Goal: Find specific page/section: Find specific page/section

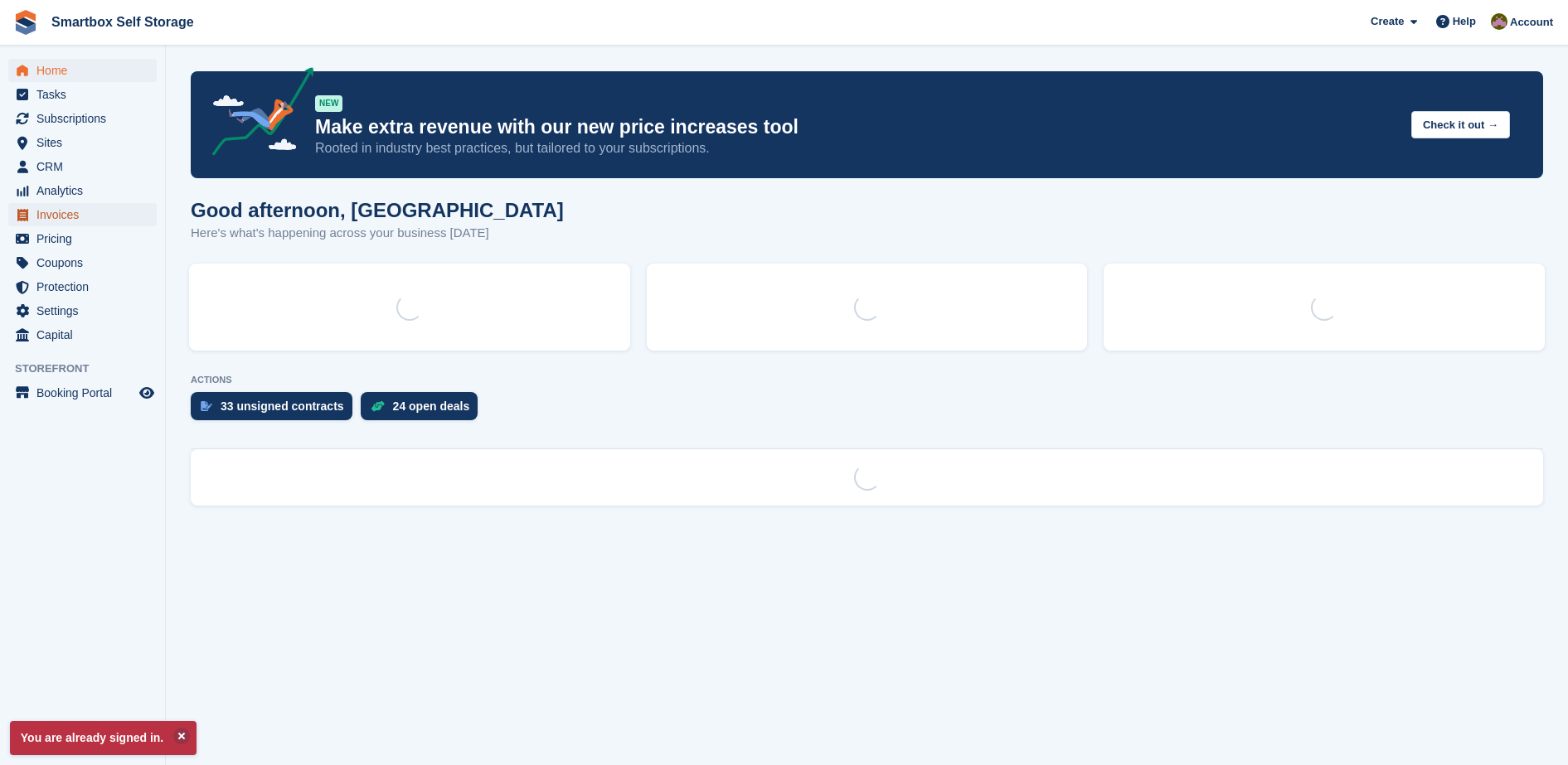
click at [93, 209] on span "Invoices" at bounding box center [86, 215] width 100 height 23
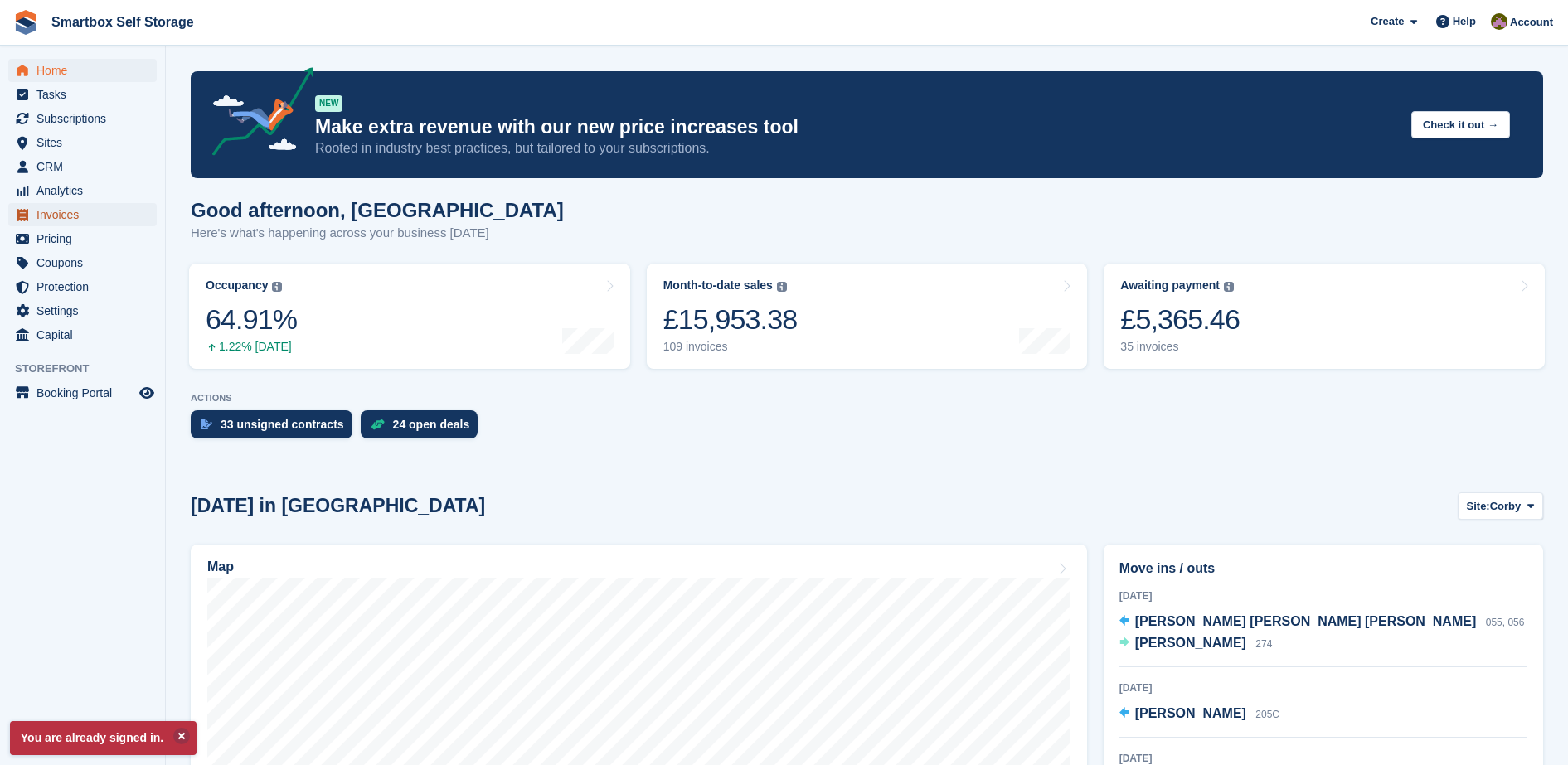
click at [75, 214] on span "Invoices" at bounding box center [86, 215] width 100 height 23
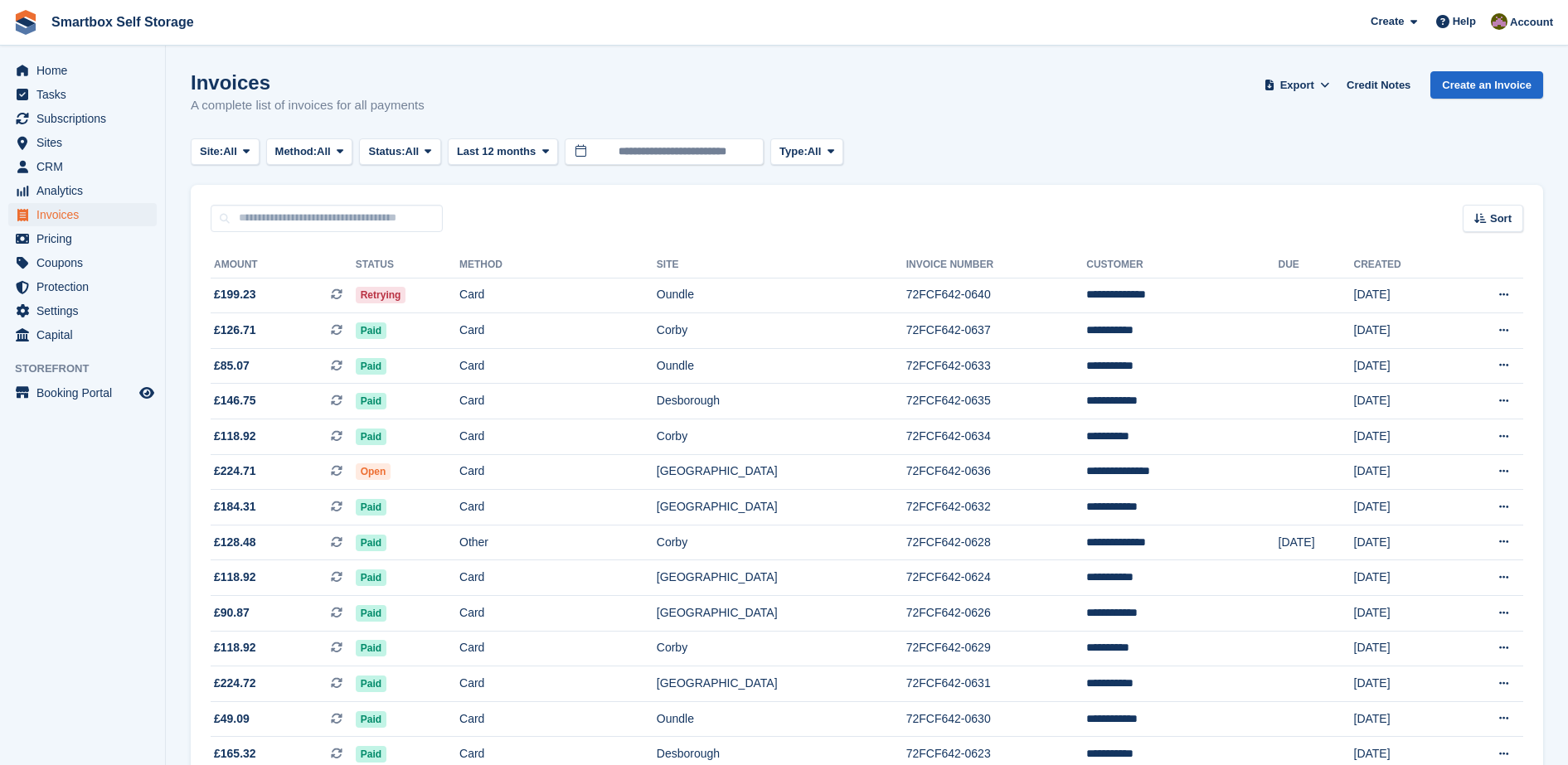
click at [371, 272] on th "Status" at bounding box center [408, 266] width 104 height 27
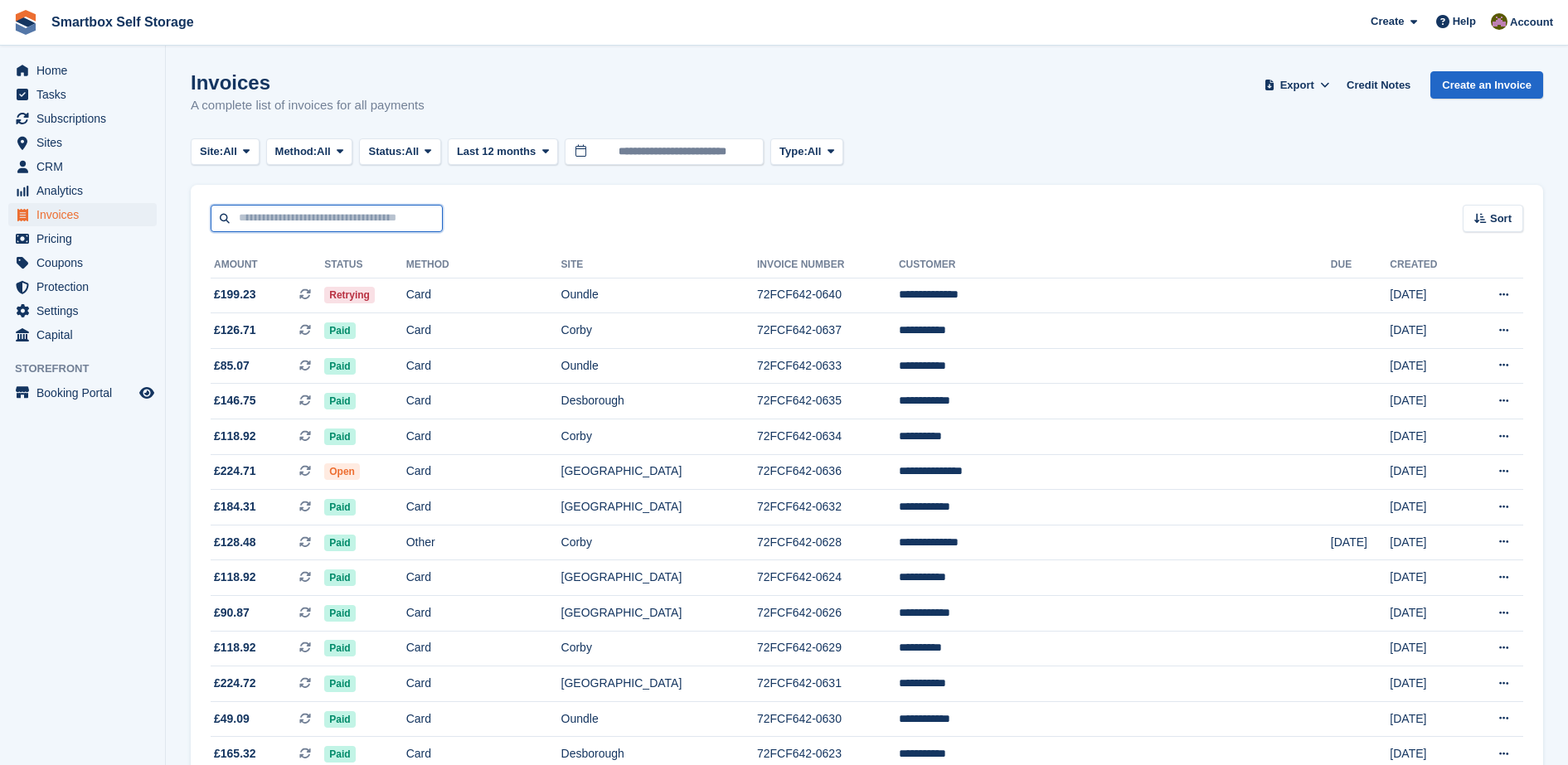
click at [395, 209] on input "text" at bounding box center [326, 218] width 232 height 28
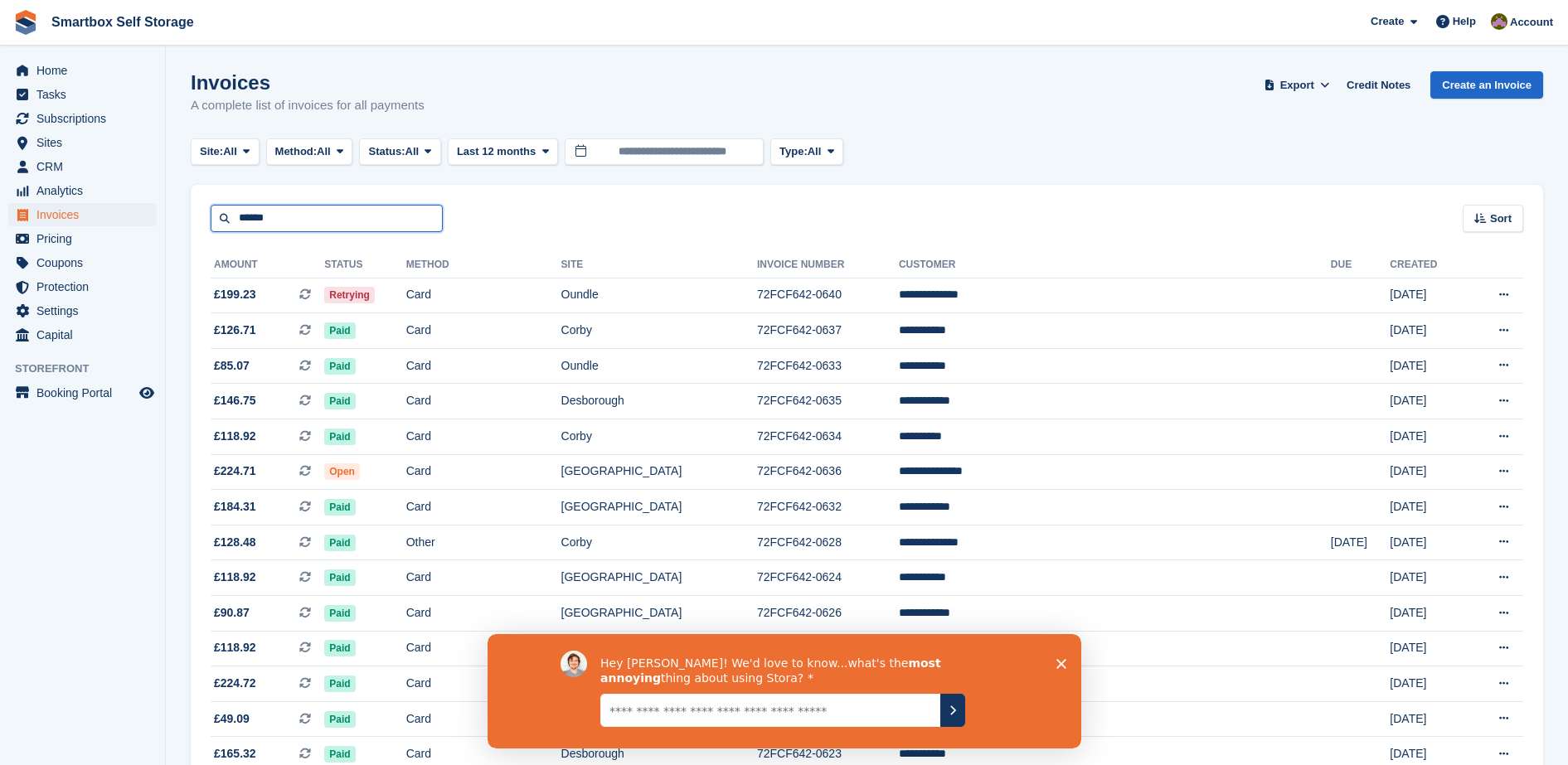
type input "*****"
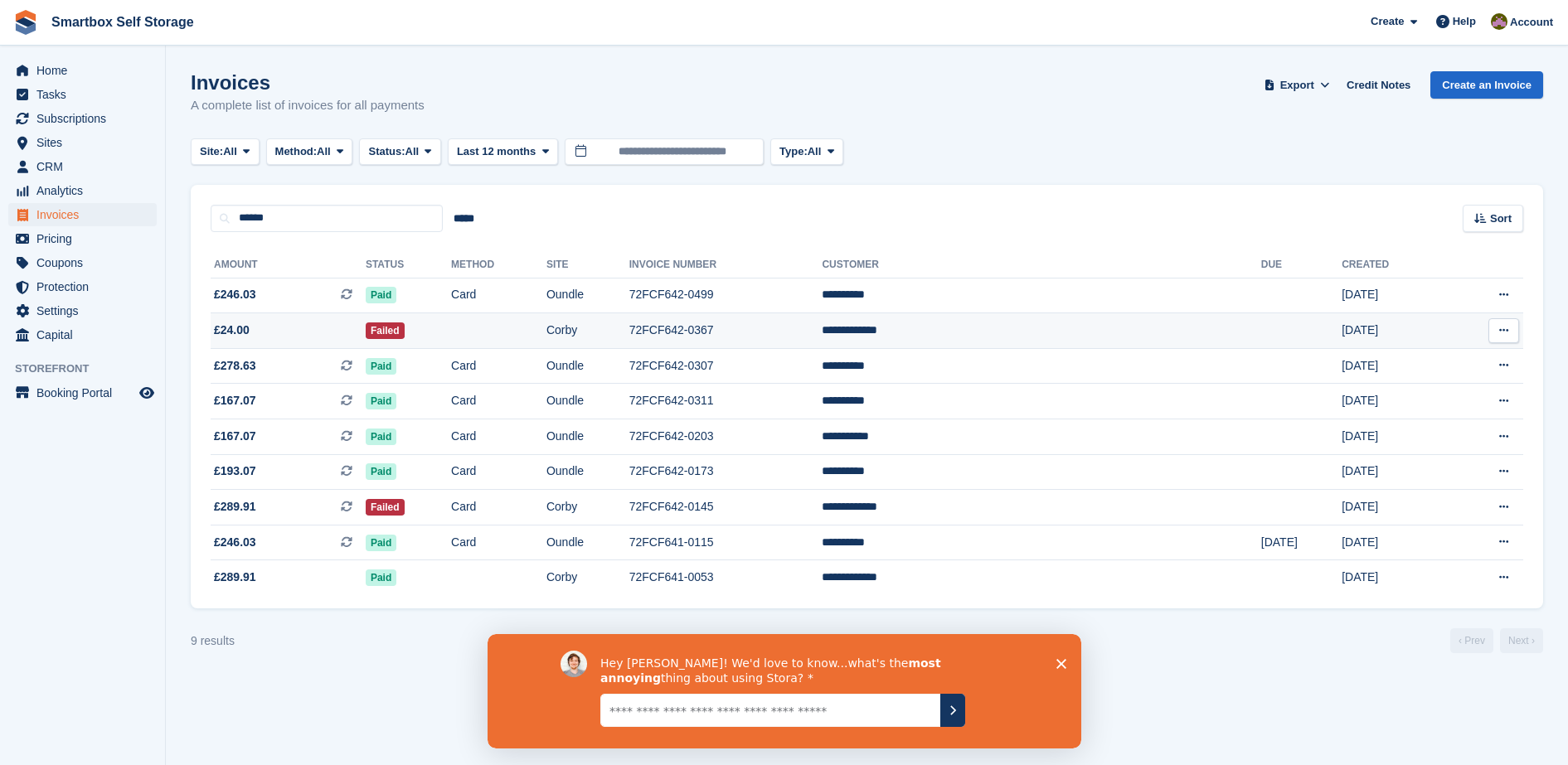
click at [546, 332] on td at bounding box center [498, 331] width 95 height 36
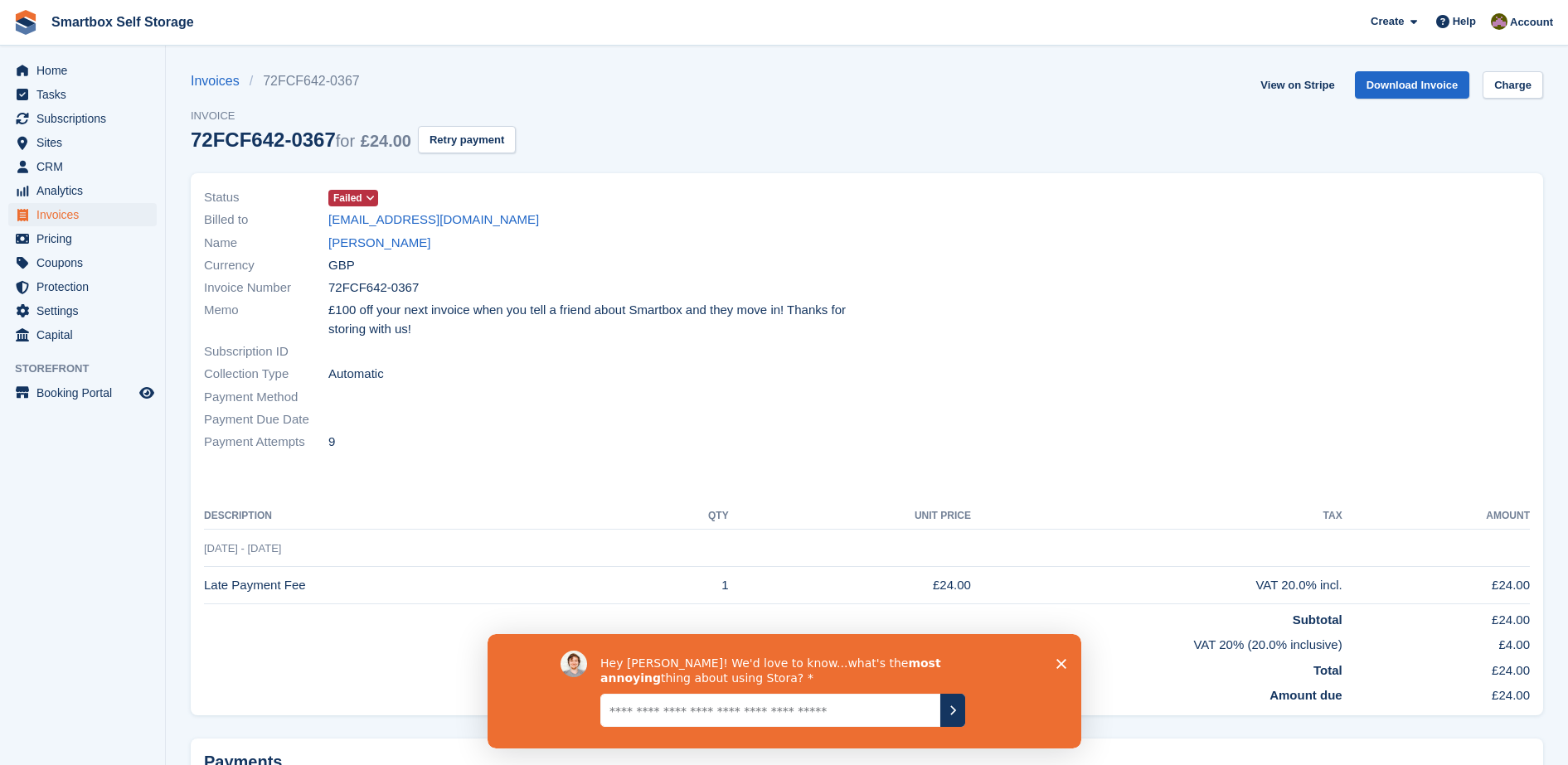
click at [375, 254] on div "Currency GBP" at bounding box center [530, 265] width 653 height 23
click at [372, 246] on link "Sally Youdale" at bounding box center [379, 243] width 102 height 19
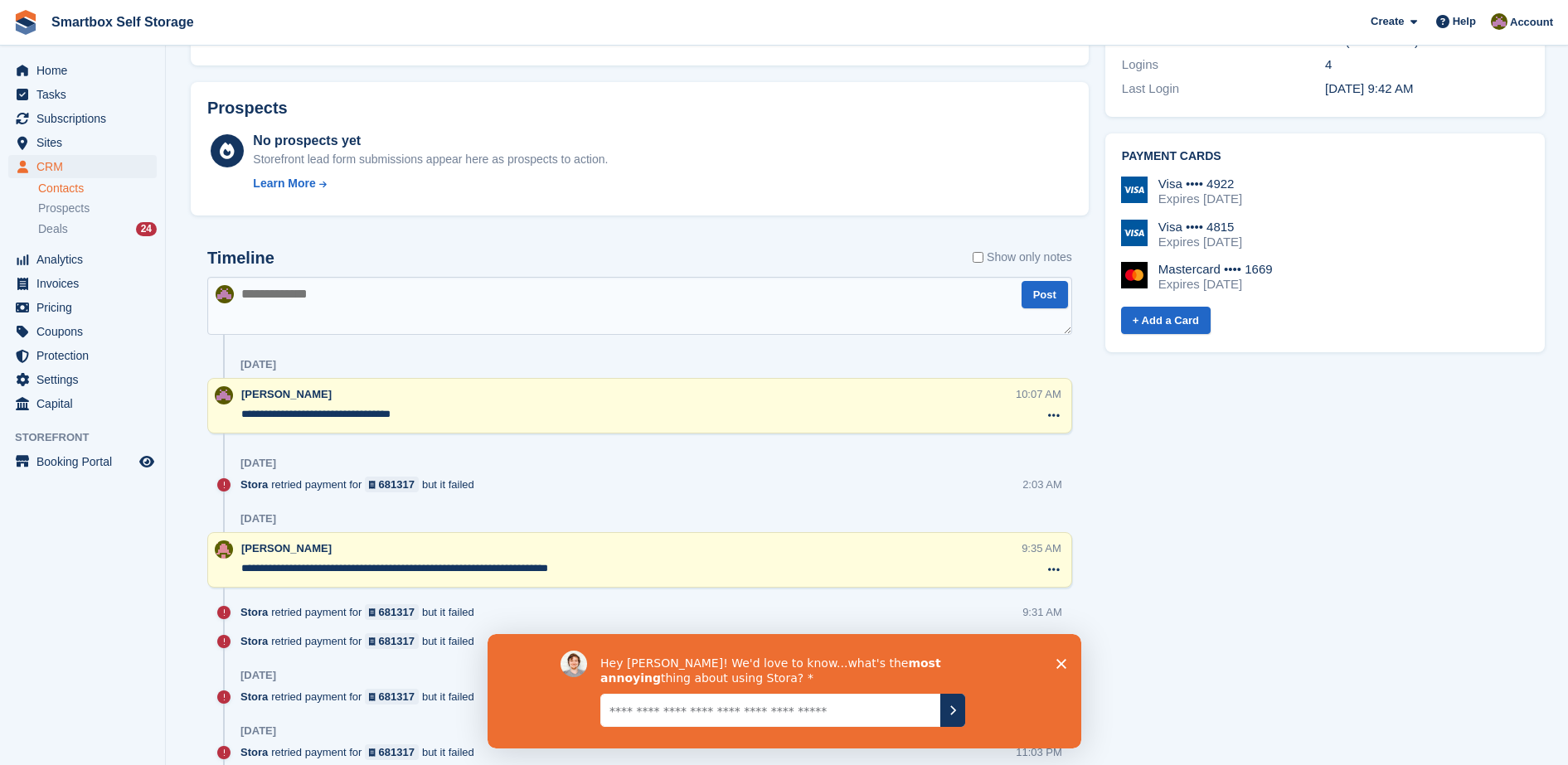
scroll to position [656, 0]
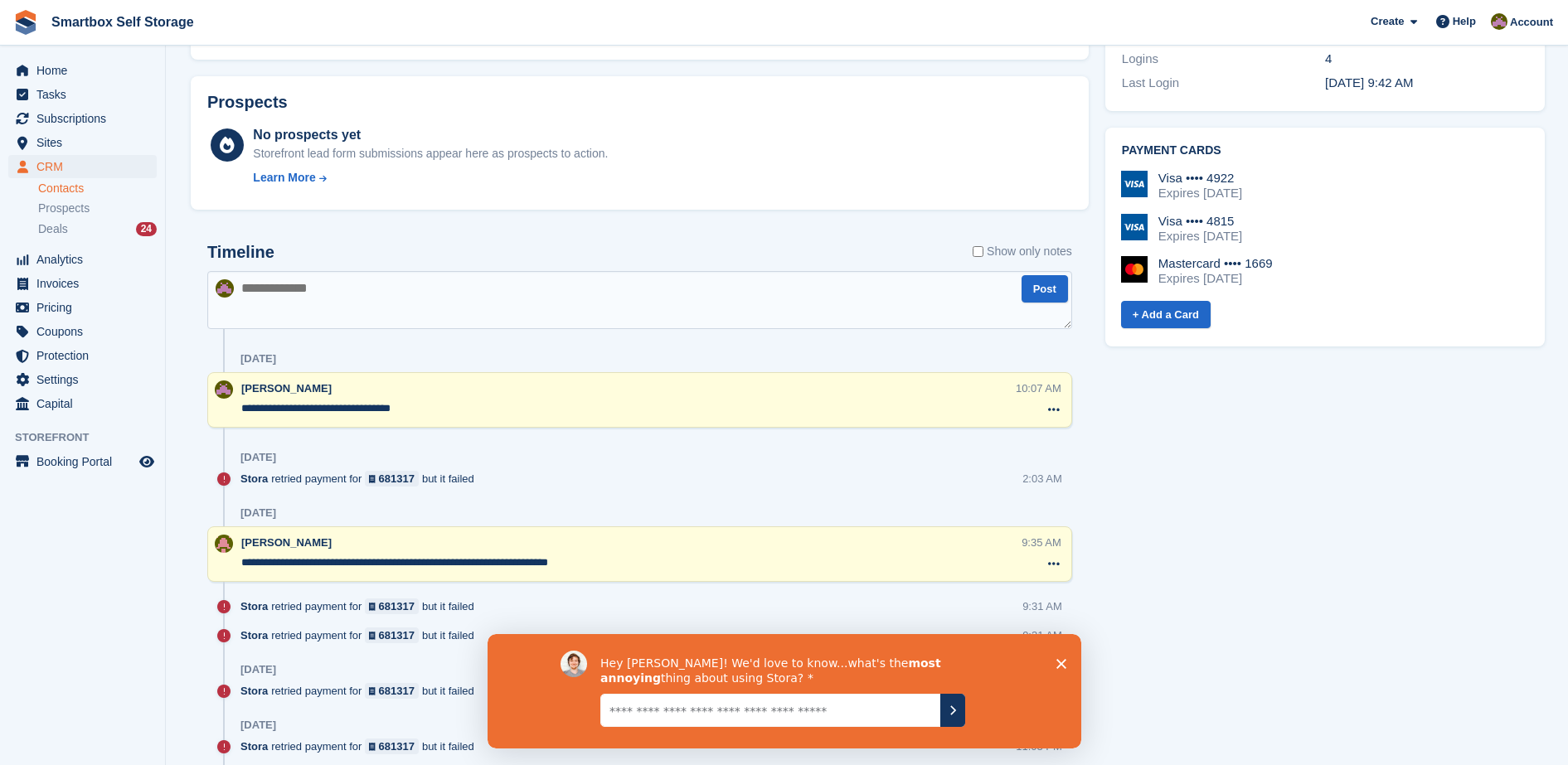
click at [597, 287] on textarea at bounding box center [639, 300] width 864 height 58
type textarea "**********"
